Goal: Navigation & Orientation: Find specific page/section

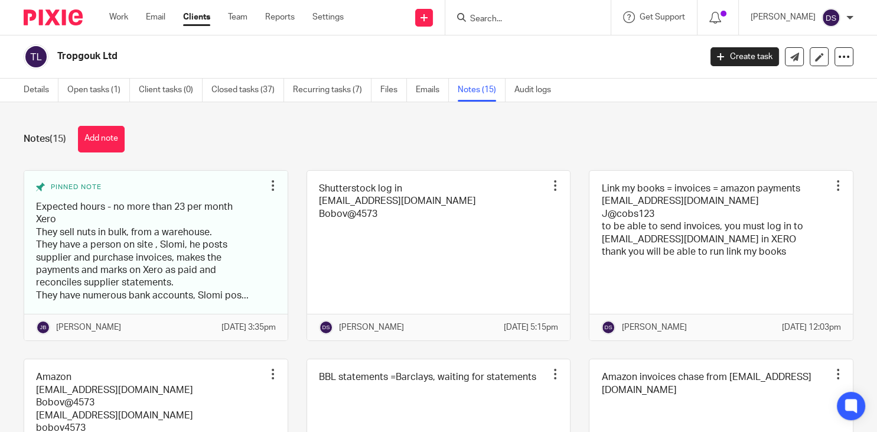
click at [507, 19] on input "Search" at bounding box center [522, 19] width 106 height 11
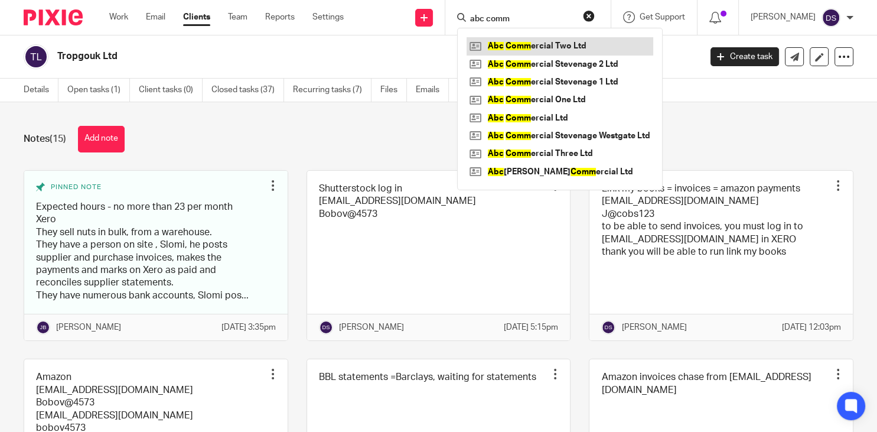
type input "abc comm"
click at [566, 44] on link at bounding box center [560, 46] width 187 height 18
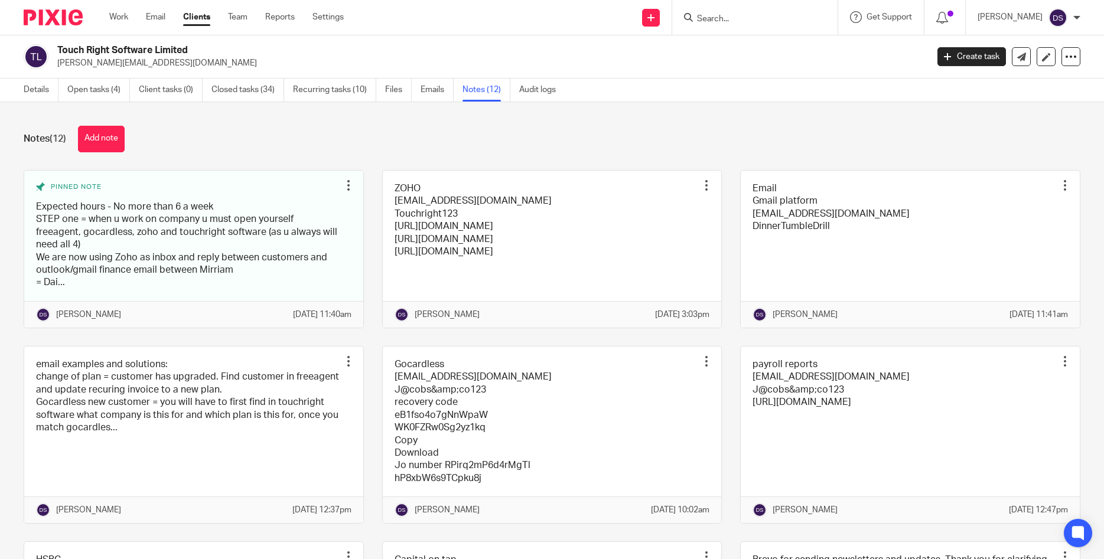
click at [731, 22] on input "Search" at bounding box center [749, 19] width 106 height 11
type input "g ho"
click at [767, 40] on link at bounding box center [776, 46] width 167 height 18
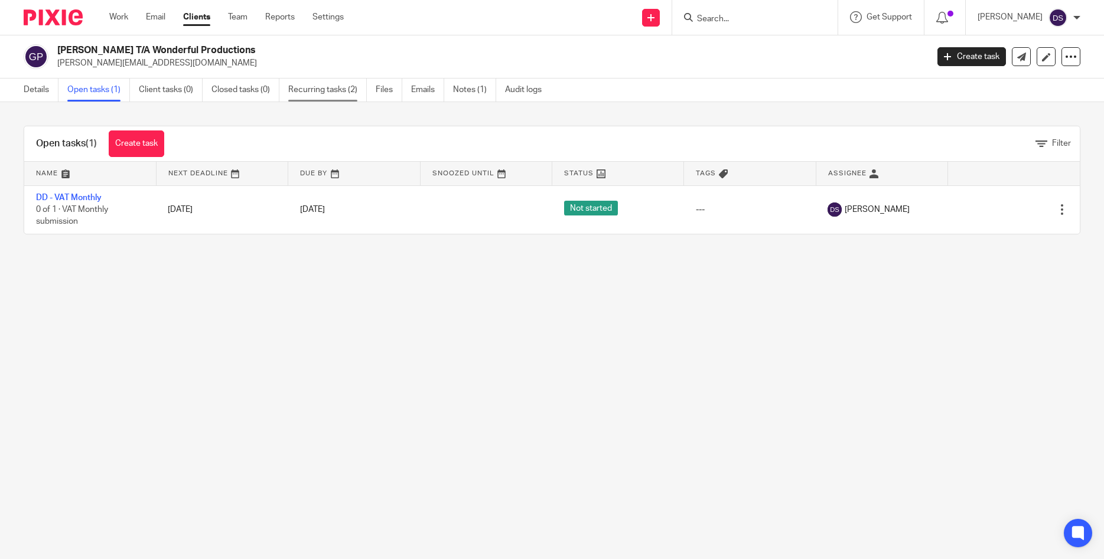
click at [312, 95] on link "Recurring tasks (2)" at bounding box center [327, 90] width 79 height 23
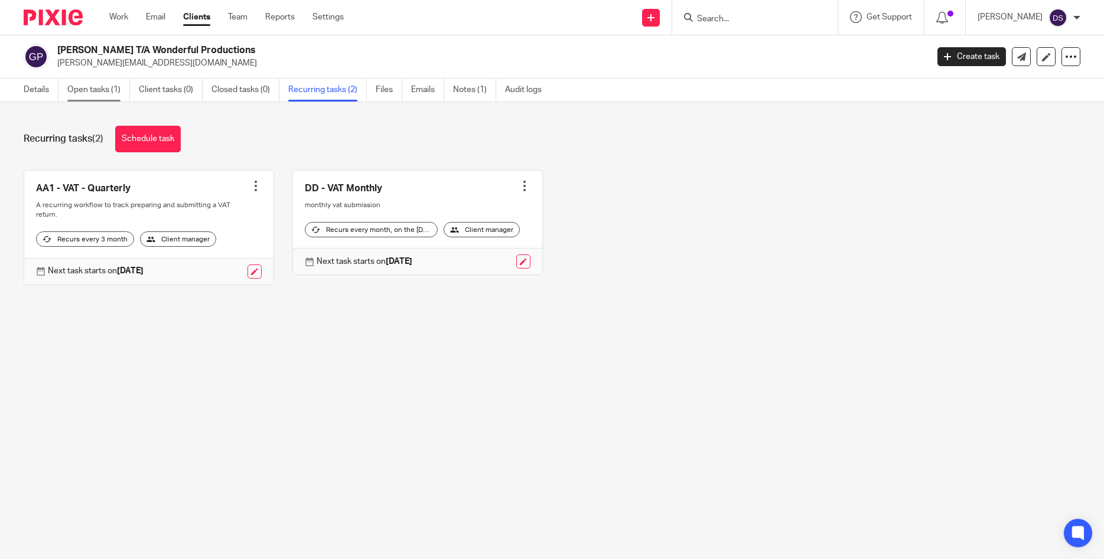
click at [109, 92] on link "Open tasks (1)" at bounding box center [98, 90] width 63 height 23
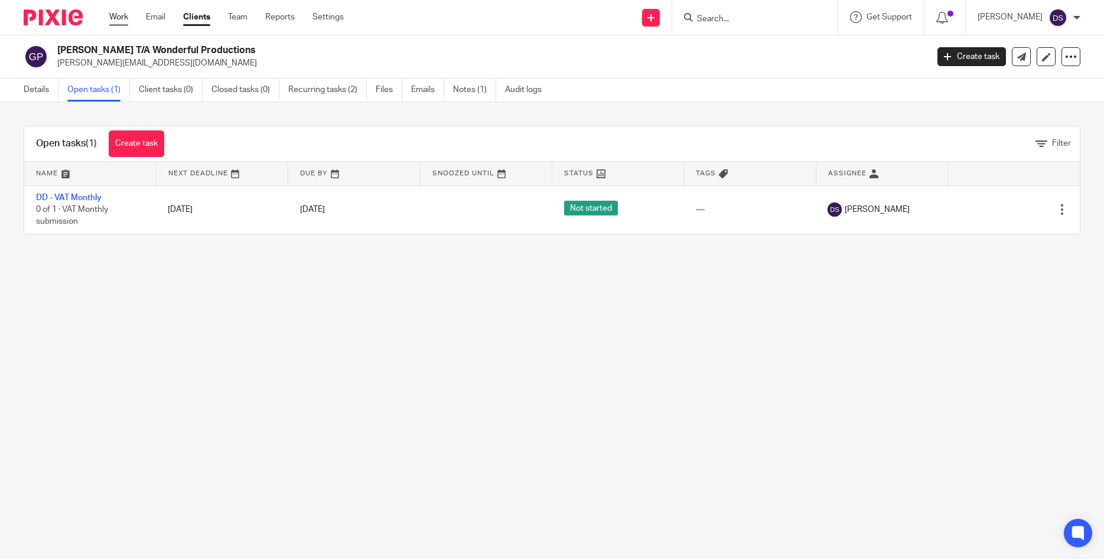
click at [116, 20] on link "Work" at bounding box center [118, 17] width 19 height 12
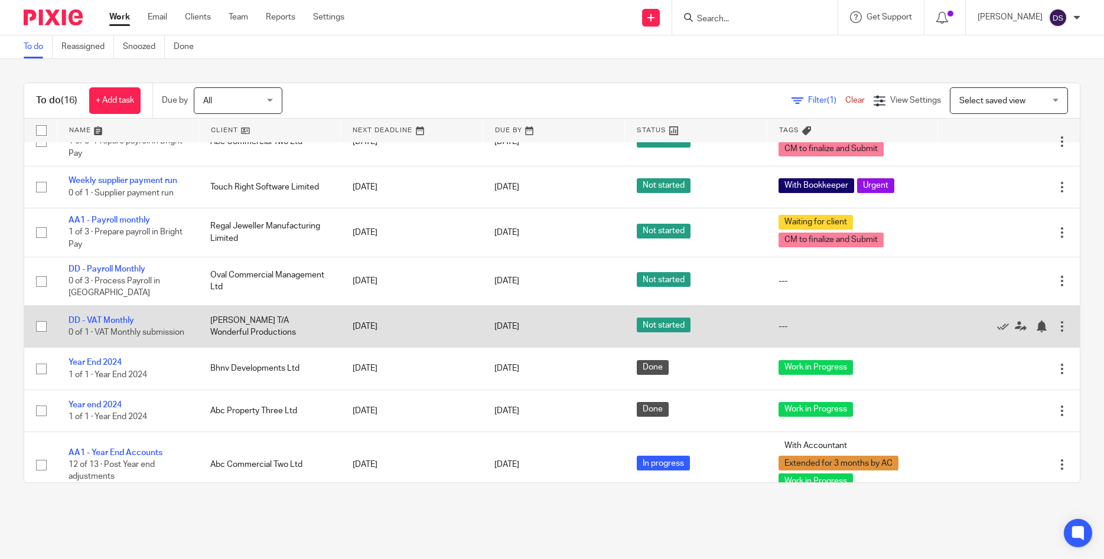
scroll to position [347, 0]
